Goal: Task Accomplishment & Management: Manage account settings

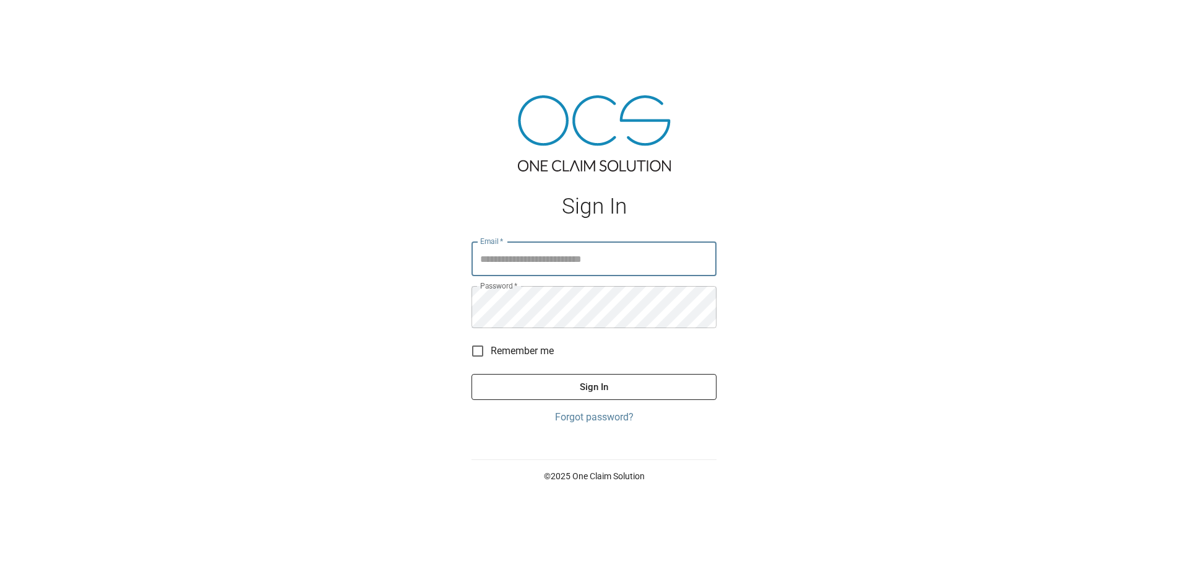
type input "**********"
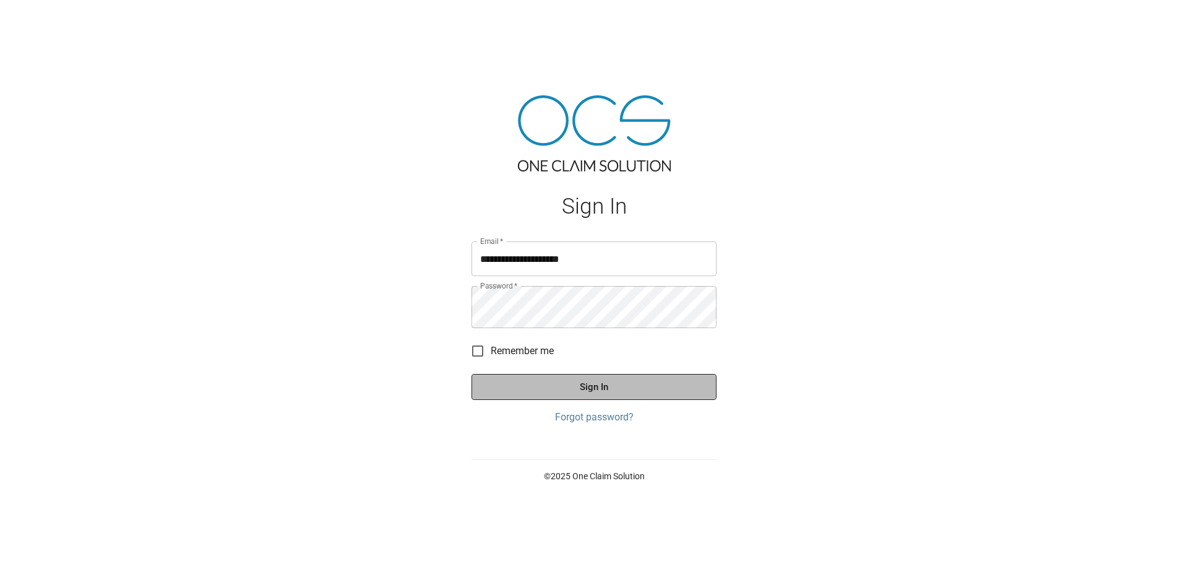
click at [607, 400] on button "Sign In" at bounding box center [594, 387] width 245 height 26
